Goal: Information Seeking & Learning: Check status

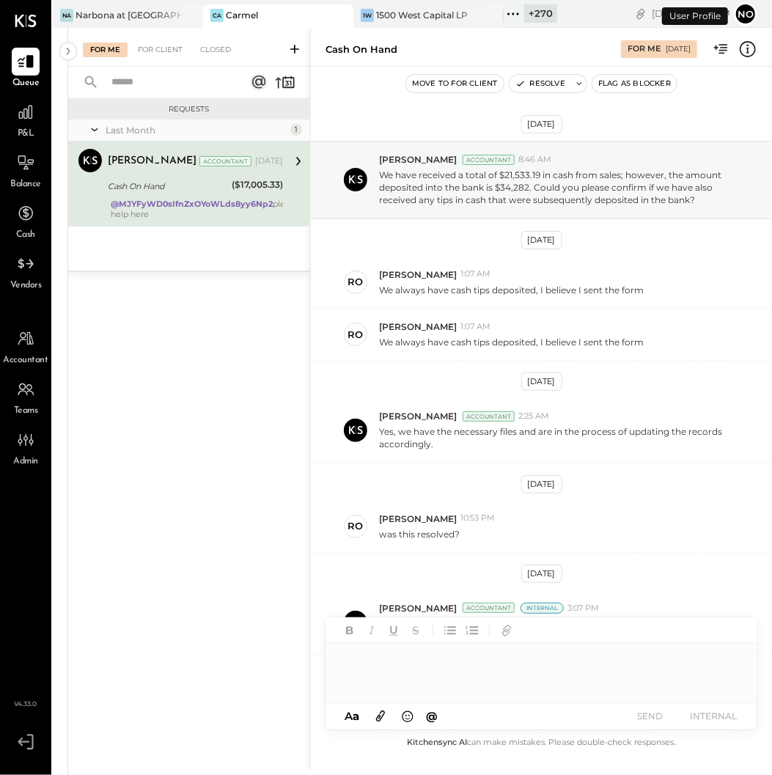
scroll to position [352, 0]
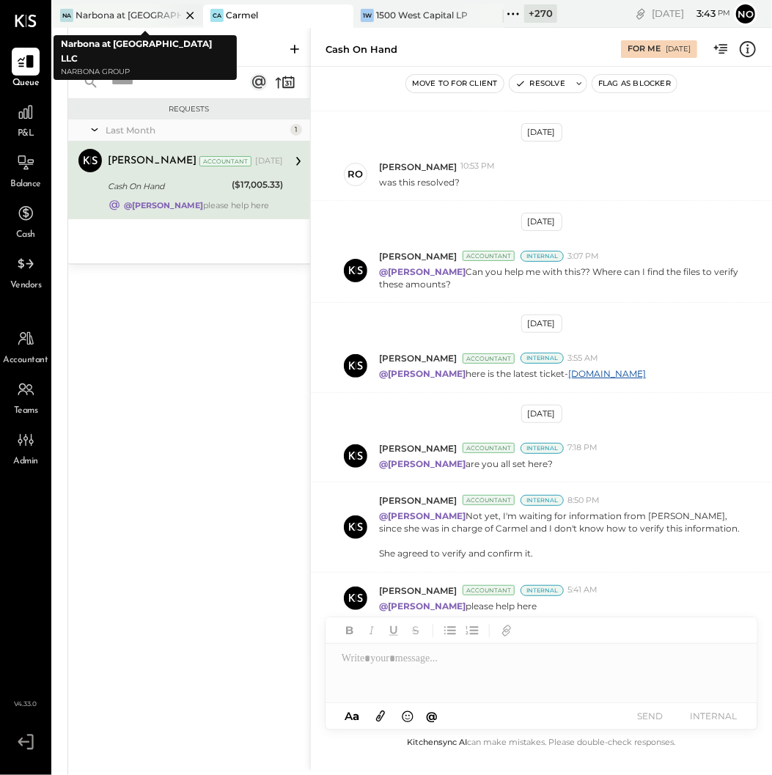
click at [119, 18] on div "Narbona at [GEOGRAPHIC_DATA] LLC" at bounding box center [128, 15] width 106 height 12
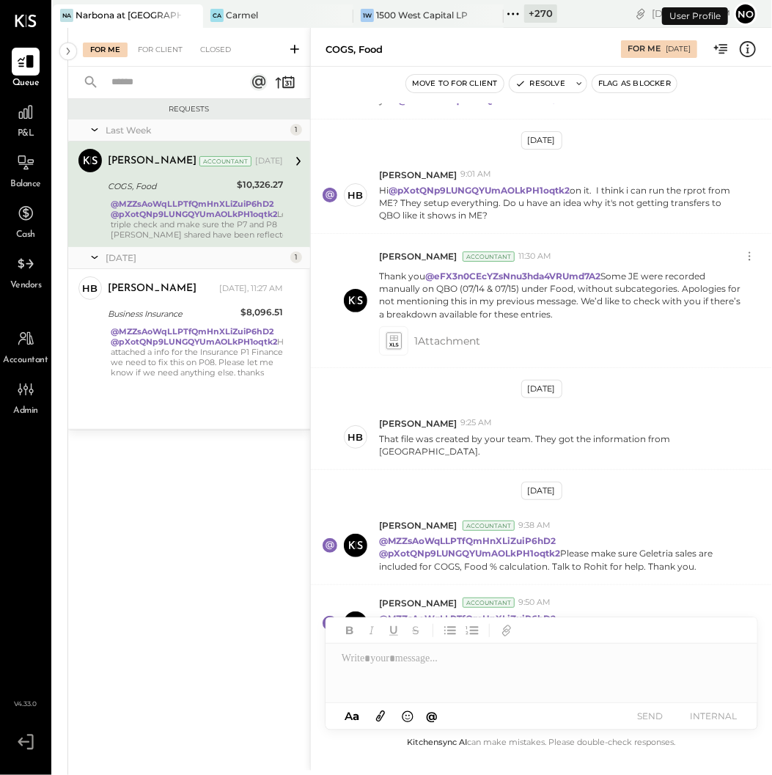
click at [511, 15] on icon at bounding box center [512, 13] width 19 height 19
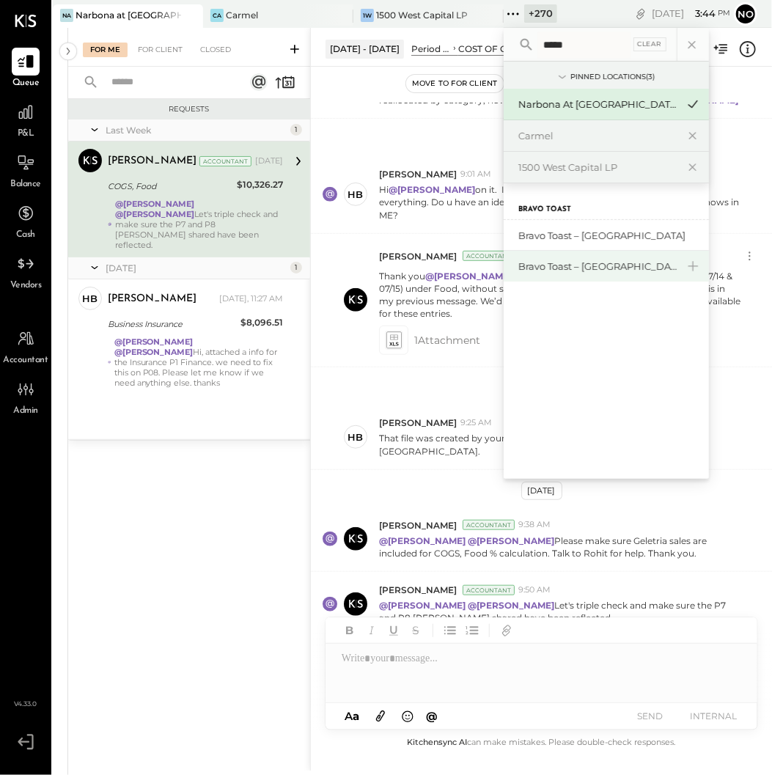
type input "*****"
click at [589, 270] on div "Bravo Toast – [GEOGRAPHIC_DATA]" at bounding box center [597, 266] width 158 height 14
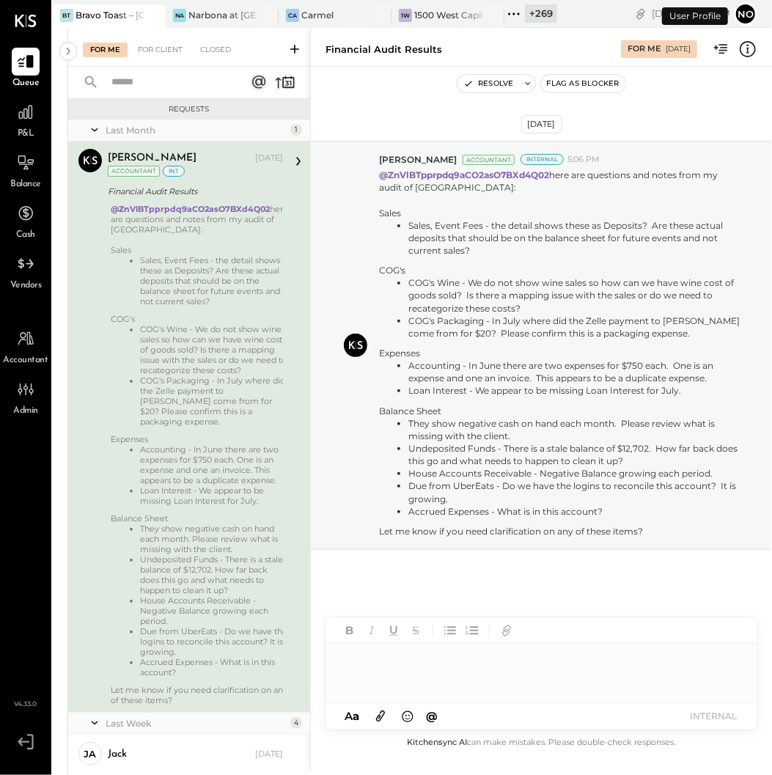
scroll to position [2, 0]
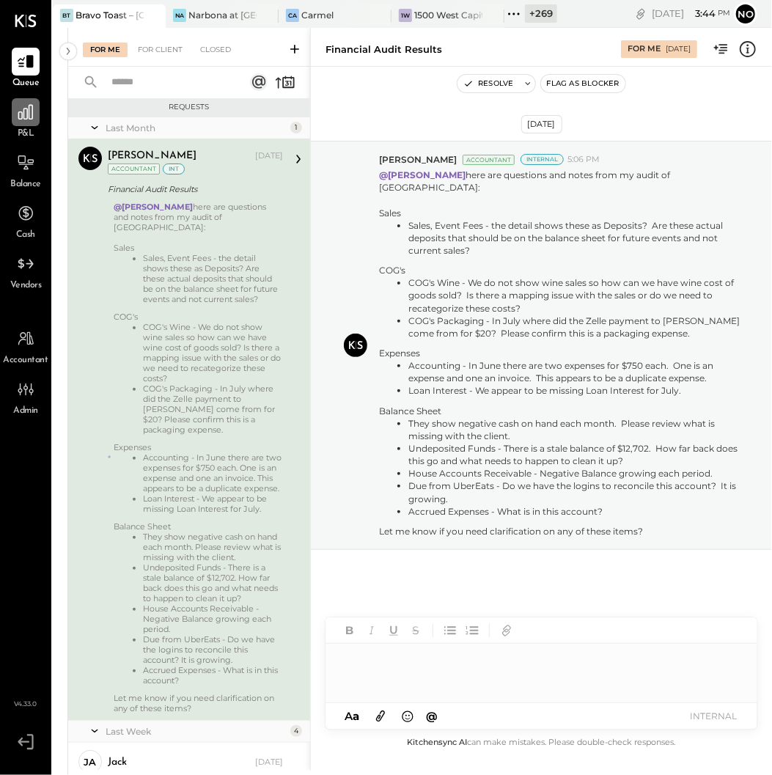
click at [16, 109] on icon at bounding box center [25, 112] width 19 height 19
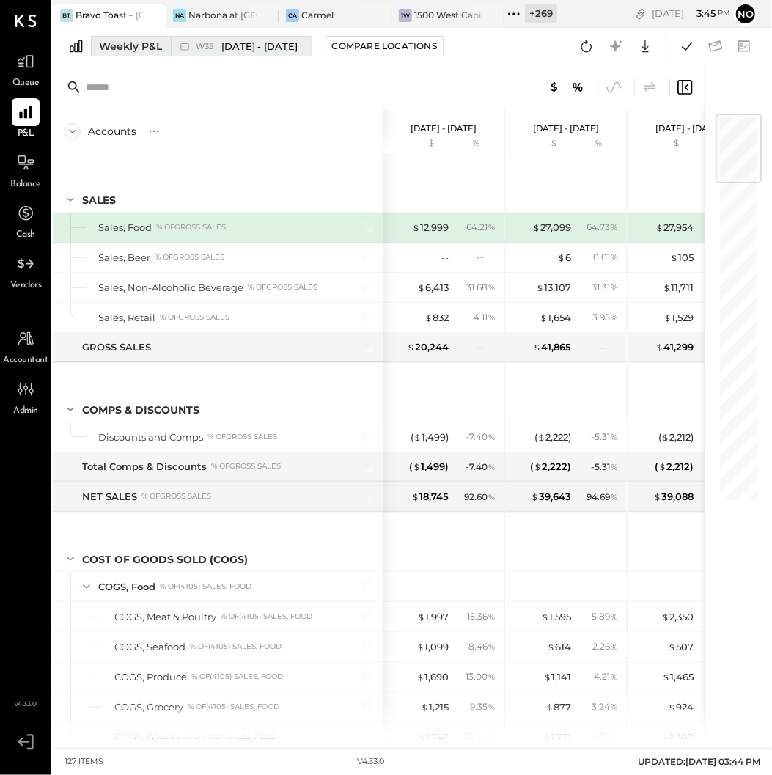
click at [215, 44] on span "W35" at bounding box center [207, 46] width 22 height 8
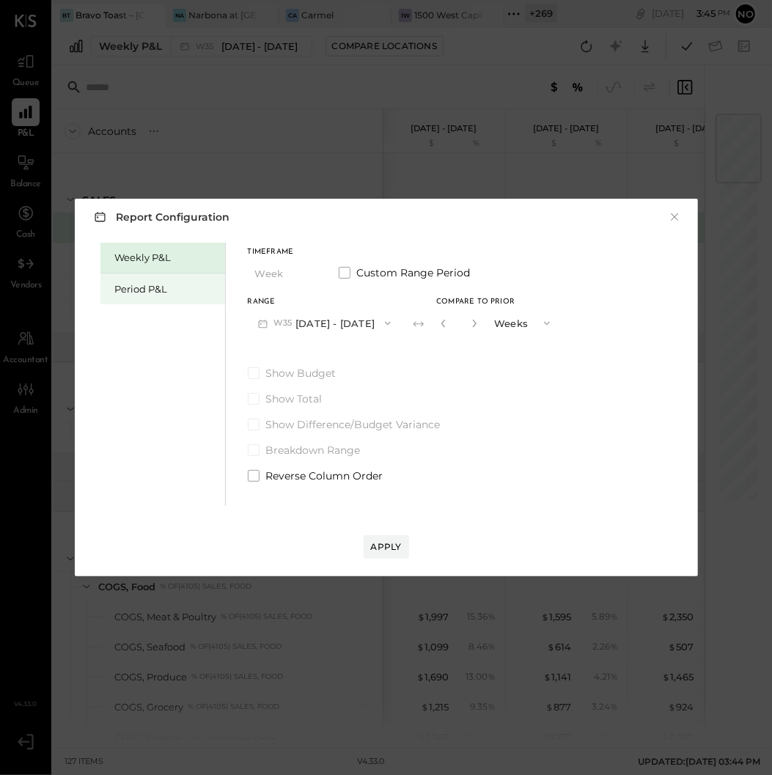
click at [144, 286] on div "Period P&L" at bounding box center [166, 289] width 103 height 14
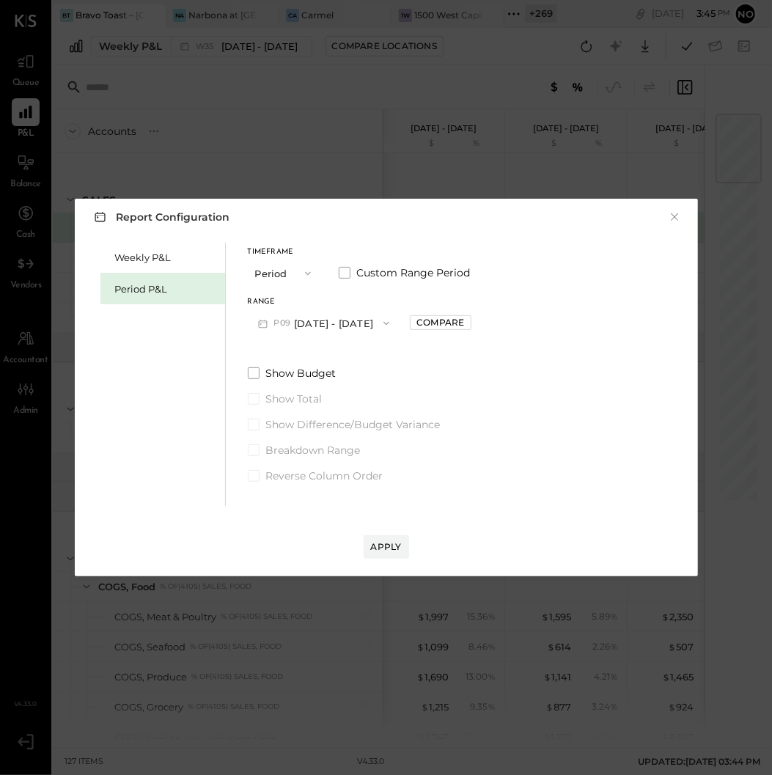
click at [358, 322] on button "P09 Aug 25 - Sep 28, 2025" at bounding box center [324, 322] width 152 height 27
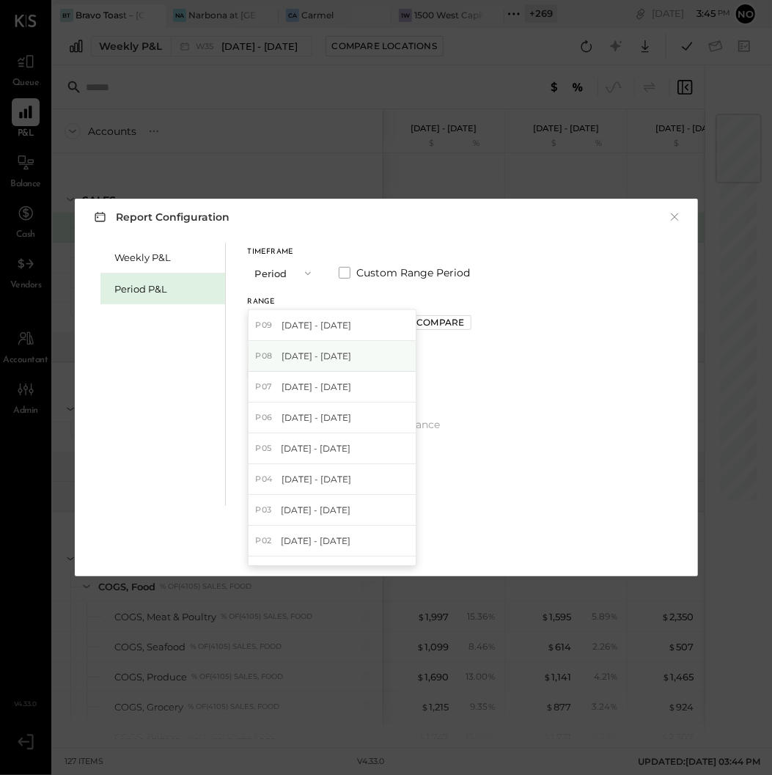
click at [341, 359] on span "[DATE] - [DATE]" at bounding box center [316, 356] width 70 height 12
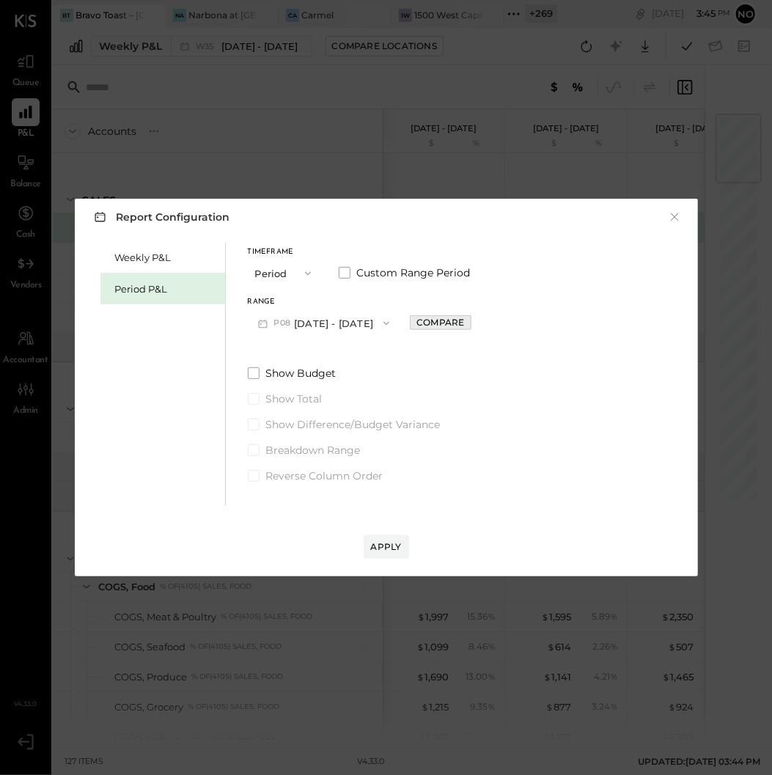
click at [464, 319] on div "Compare" at bounding box center [440, 322] width 48 height 12
click at [478, 329] on button "button" at bounding box center [473, 323] width 12 height 16
type input "*"
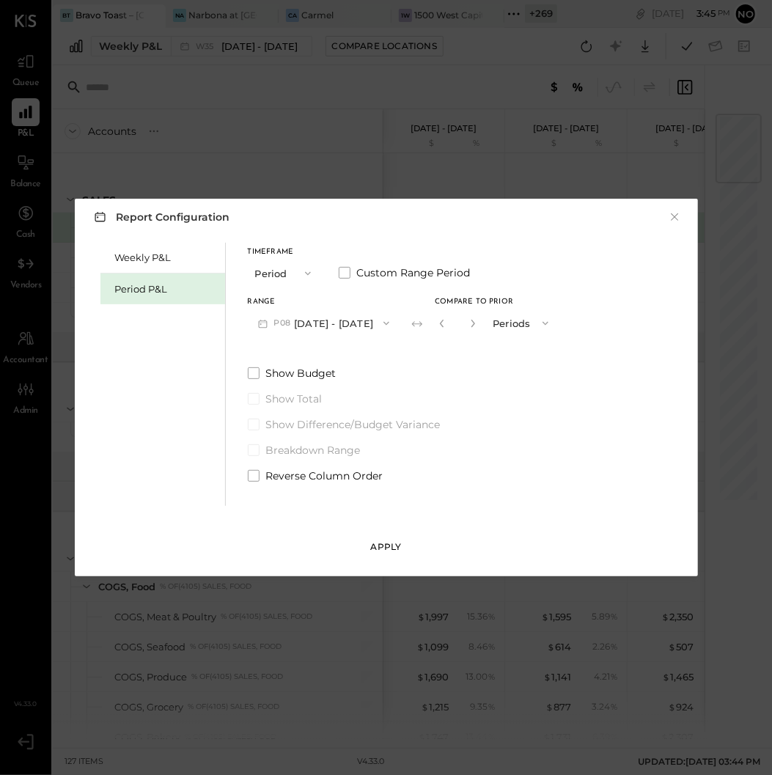
click at [393, 550] on div "Apply" at bounding box center [386, 546] width 31 height 12
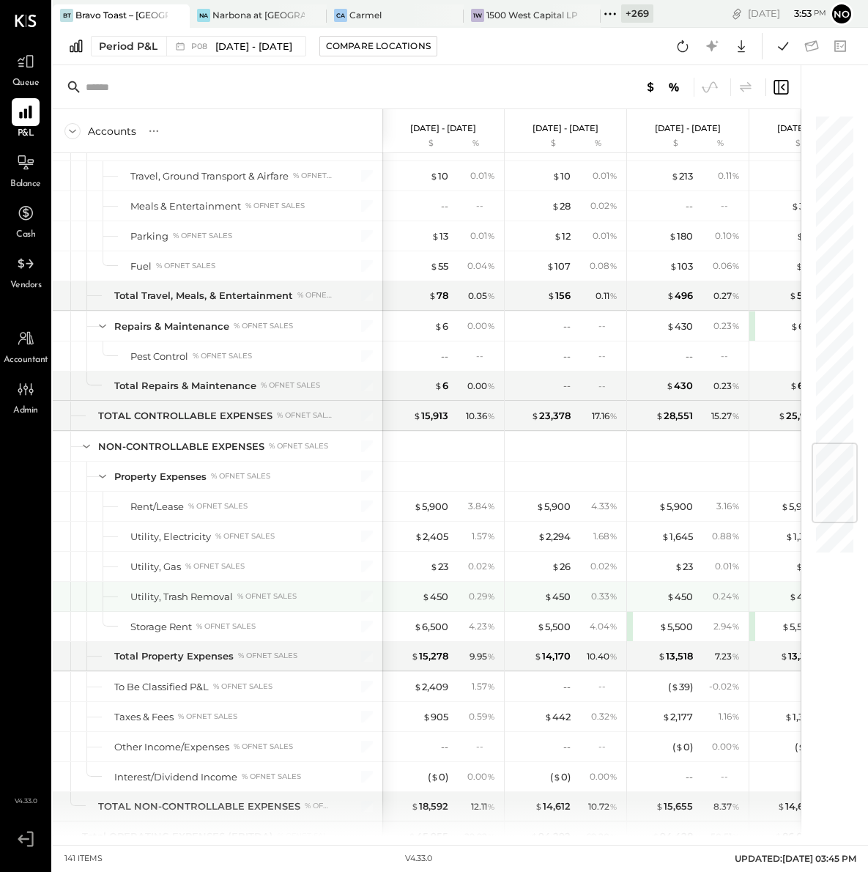
scroll to position [3035, 0]
